Goal: Navigation & Orientation: Find specific page/section

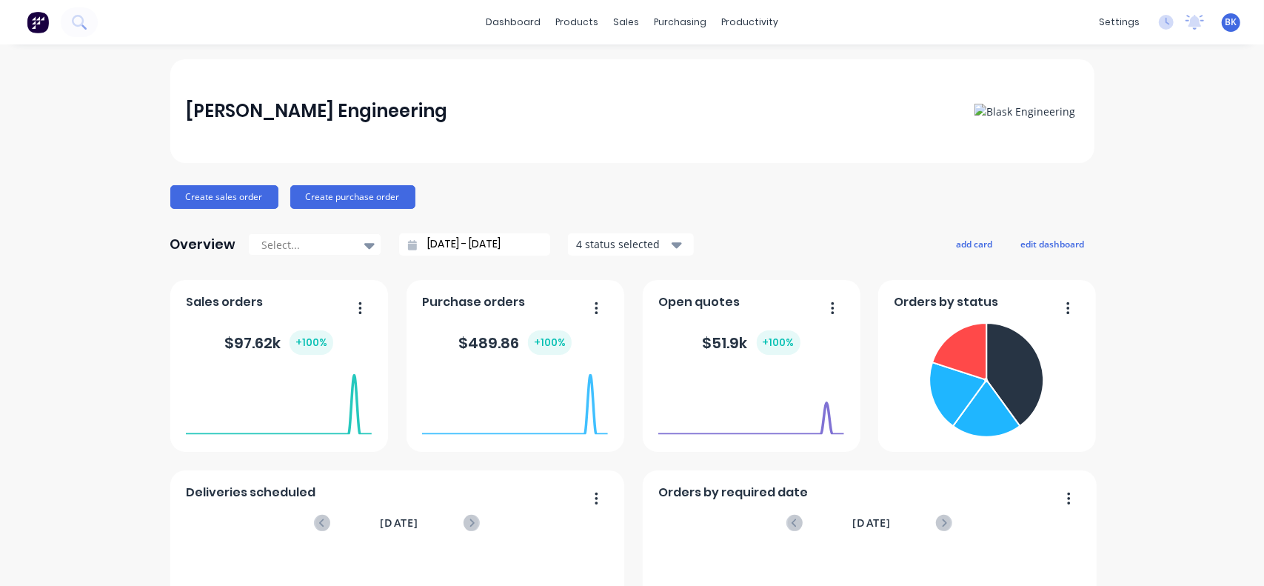
click at [1226, 20] on span "BK" at bounding box center [1232, 22] width 12 height 13
click at [1226, 24] on span "BK" at bounding box center [1232, 22] width 12 height 13
click at [1166, 23] on icon at bounding box center [1168, 21] width 4 height 7
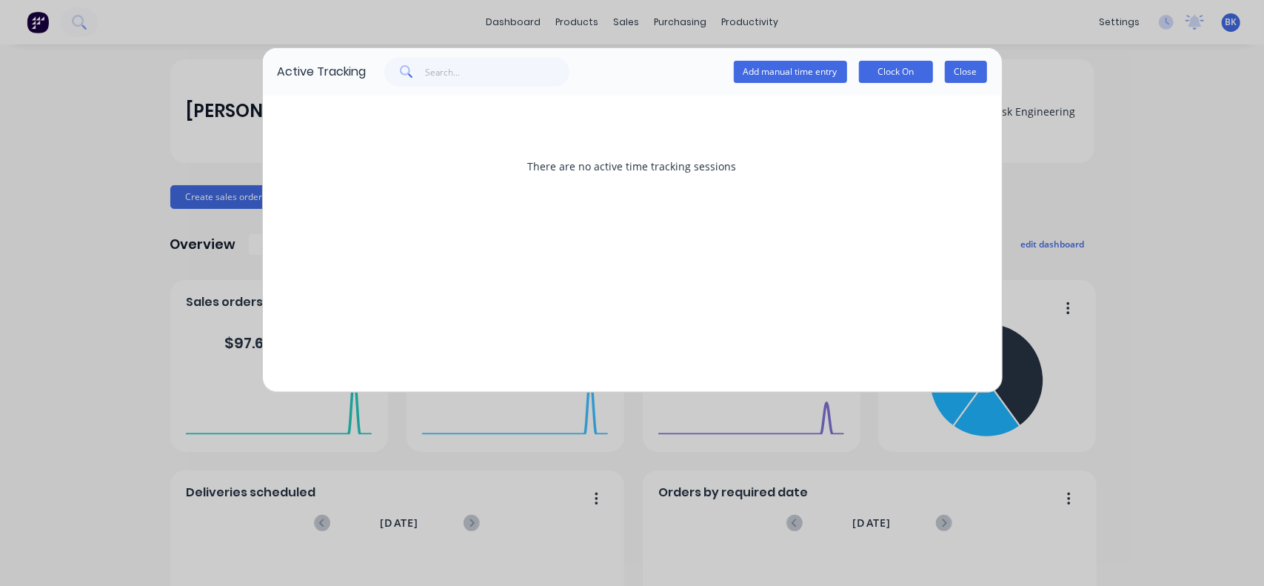
click at [978, 73] on button "Close" at bounding box center [966, 72] width 42 height 22
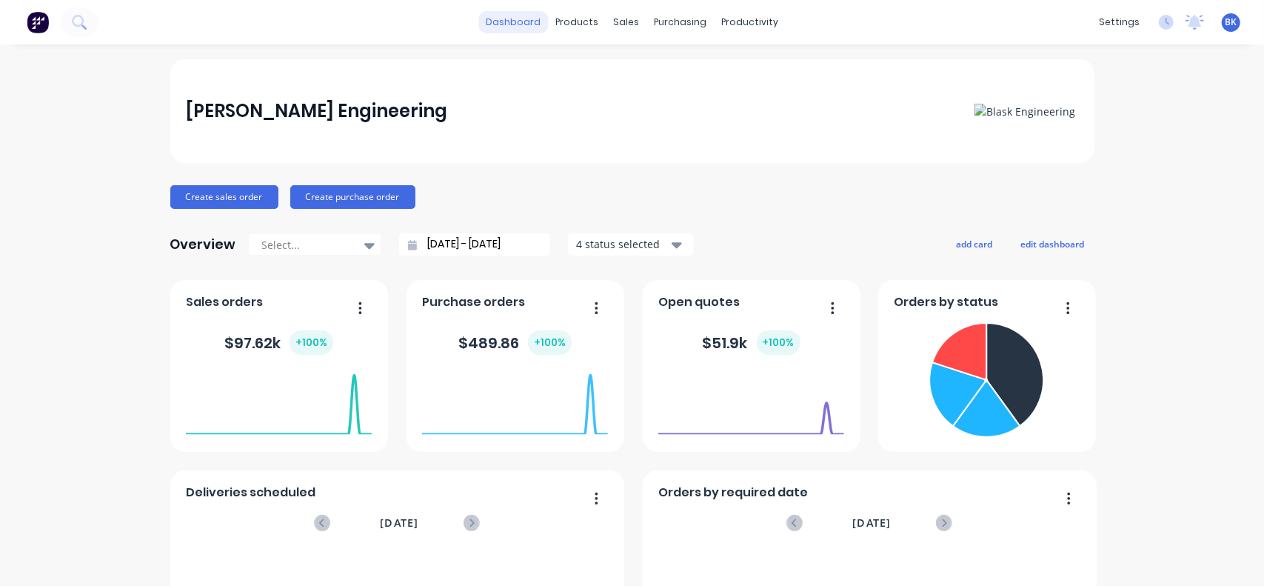
click at [526, 26] on link "dashboard" at bounding box center [514, 22] width 70 height 22
click at [579, 19] on div "products" at bounding box center [577, 22] width 58 height 22
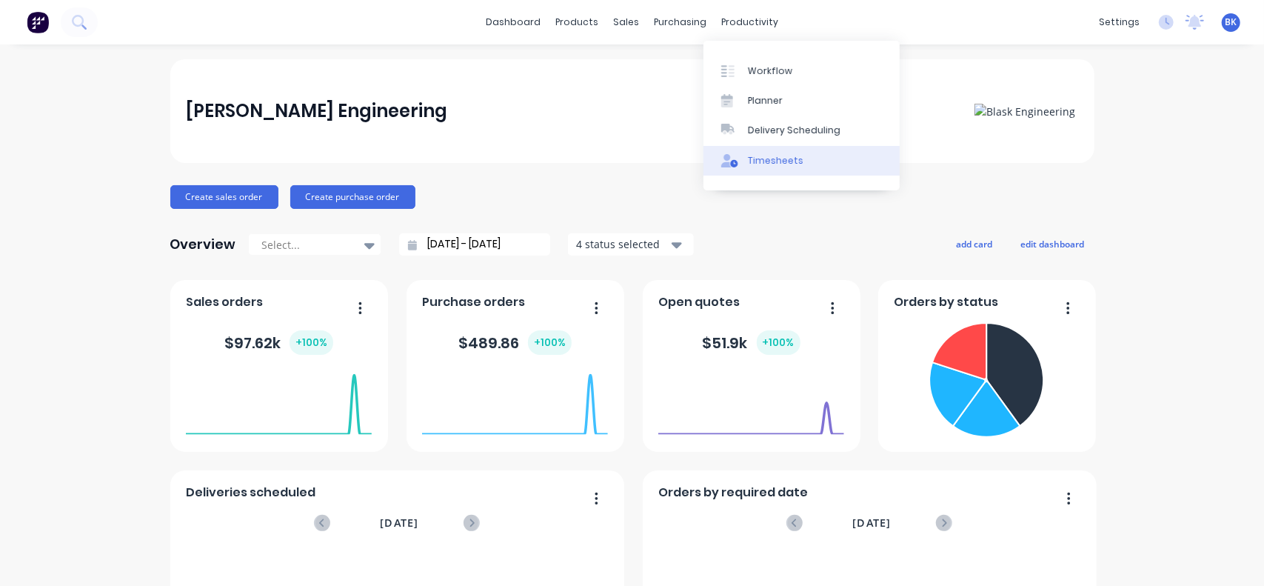
click at [748, 156] on div "Timesheets" at bounding box center [776, 160] width 56 height 13
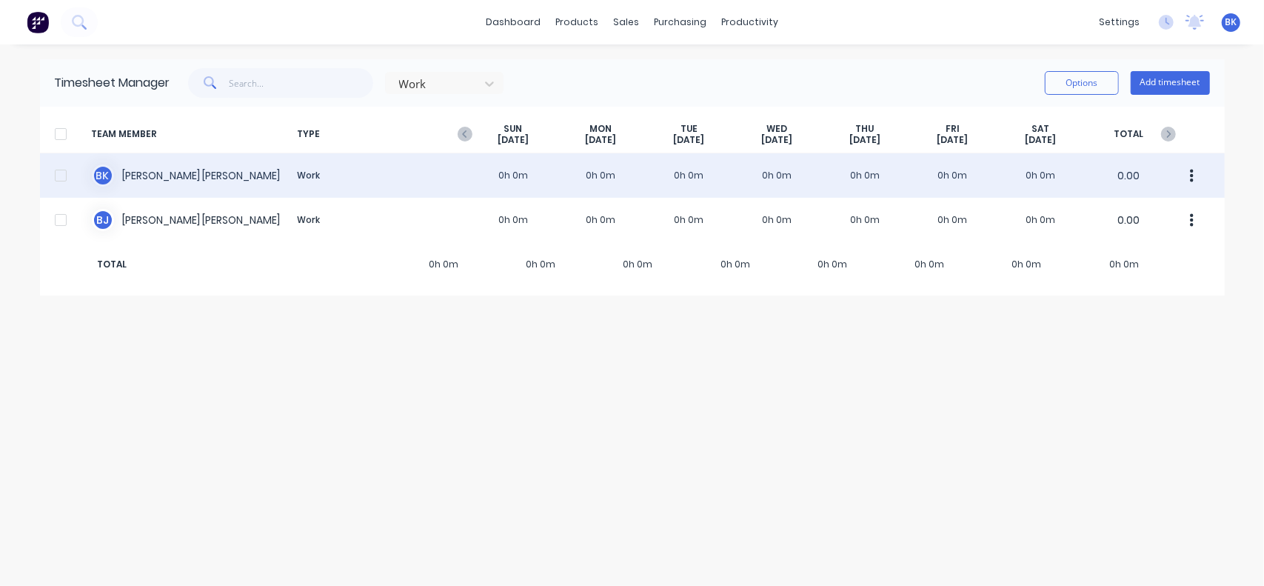
click at [1194, 172] on button "button" at bounding box center [1192, 176] width 31 height 30
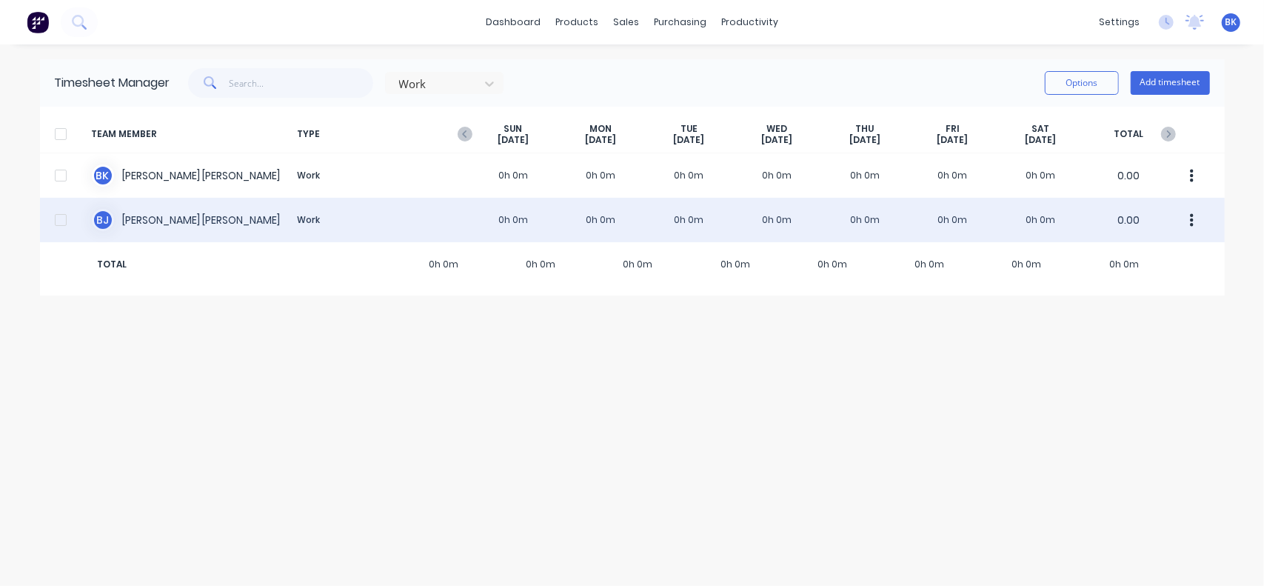
click at [1188, 217] on button "button" at bounding box center [1192, 220] width 31 height 30
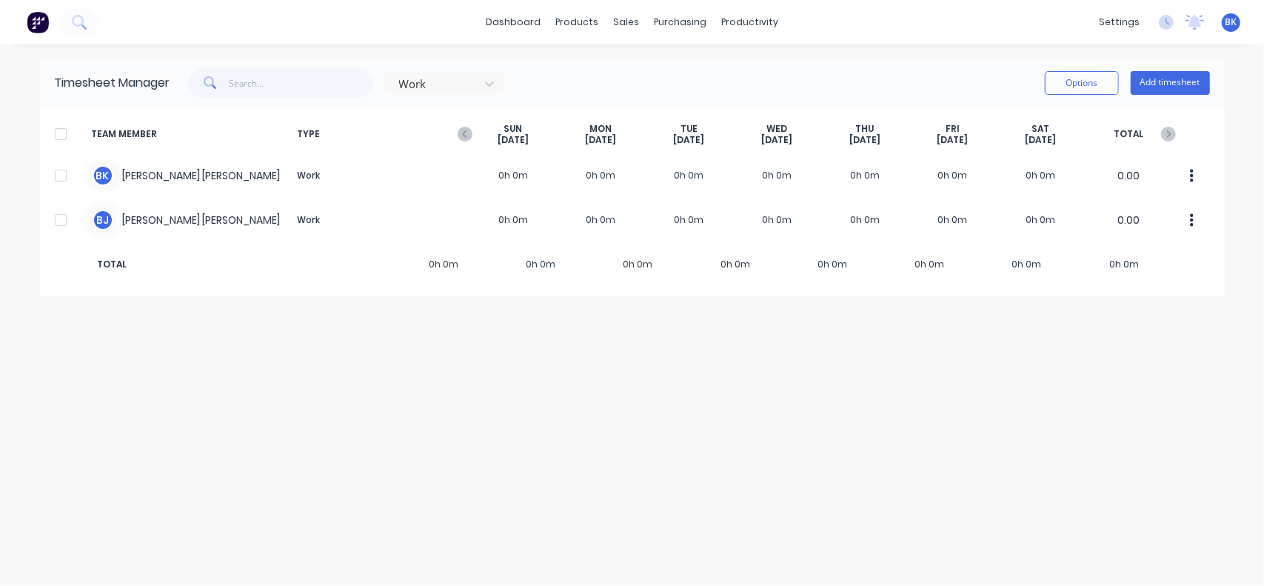
click at [614, 347] on div "Timesheet Manager Work Options Add timesheet TEAM MEMBER TYPE SUN Sep 21st MON …" at bounding box center [632, 315] width 1185 height 512
click at [676, 25] on div "purchasing" at bounding box center [680, 22] width 67 height 22
click at [692, 106] on div "Suppliers" at bounding box center [712, 100] width 44 height 13
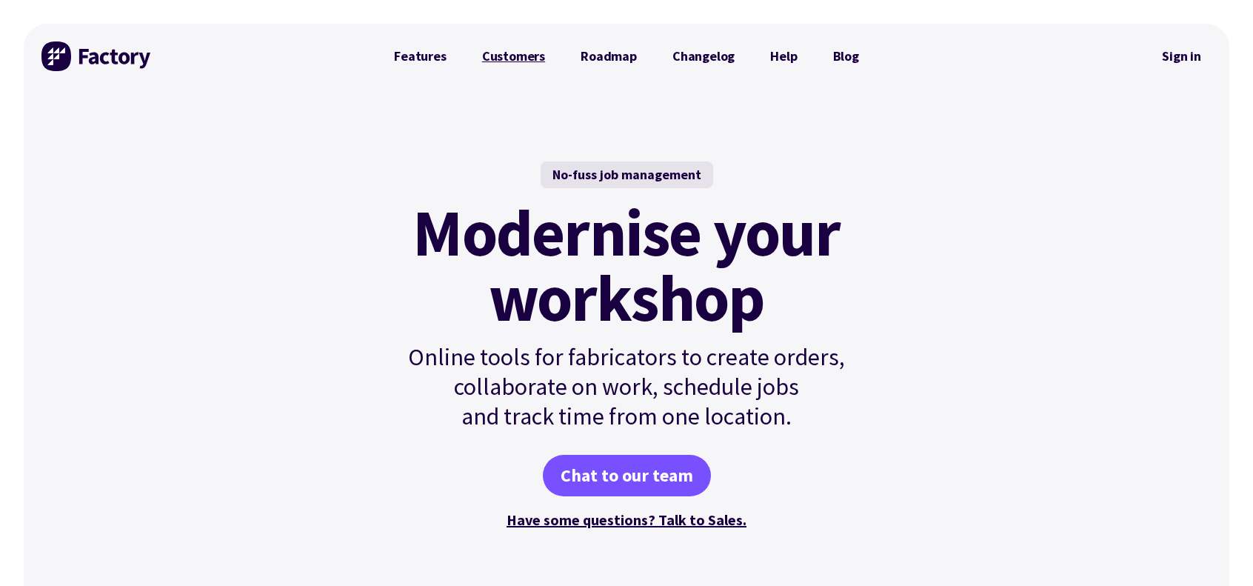
click at [513, 61] on link "Customers" at bounding box center [513, 56] width 99 height 30
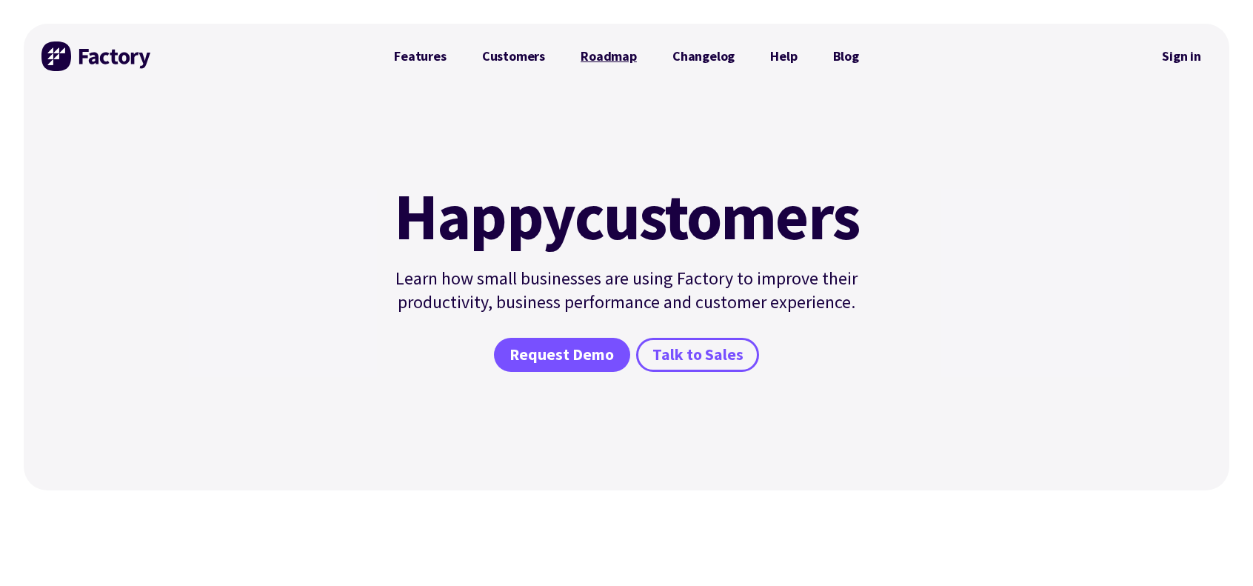
click at [612, 57] on link "Roadmap" at bounding box center [609, 56] width 92 height 30
click at [699, 50] on link "Changelog" at bounding box center [704, 56] width 98 height 30
click at [773, 57] on link "Help" at bounding box center [784, 56] width 62 height 30
